Goal: Task Accomplishment & Management: Manage account settings

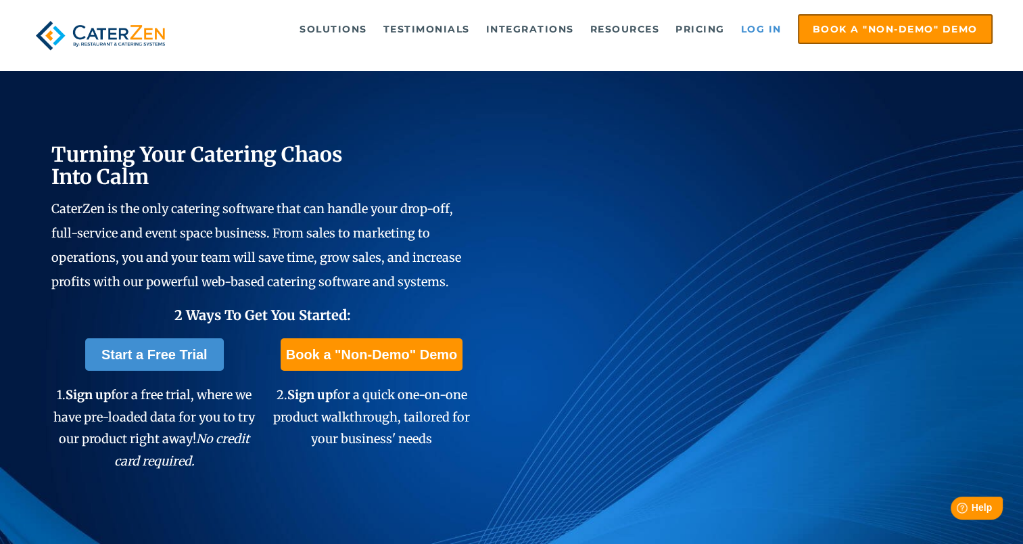
click at [751, 28] on link "Log in" at bounding box center [761, 29] width 54 height 27
click at [760, 25] on link "Log in" at bounding box center [761, 29] width 54 height 27
click at [771, 26] on link "Log in" at bounding box center [761, 29] width 54 height 27
